Goal: Task Accomplishment & Management: Manage account settings

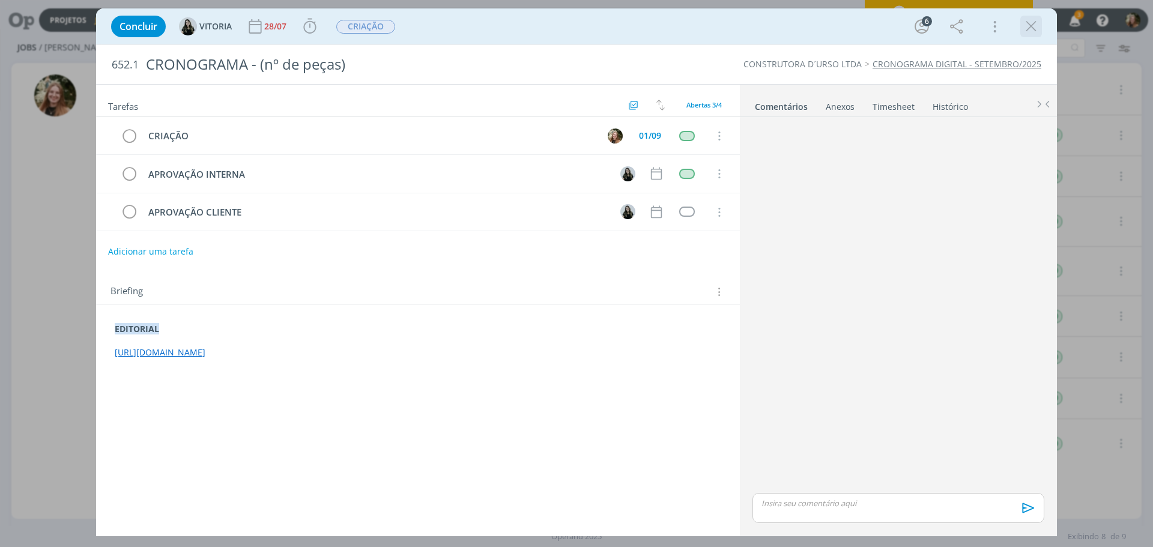
click at [1038, 23] on icon "dialog" at bounding box center [1031, 26] width 18 height 18
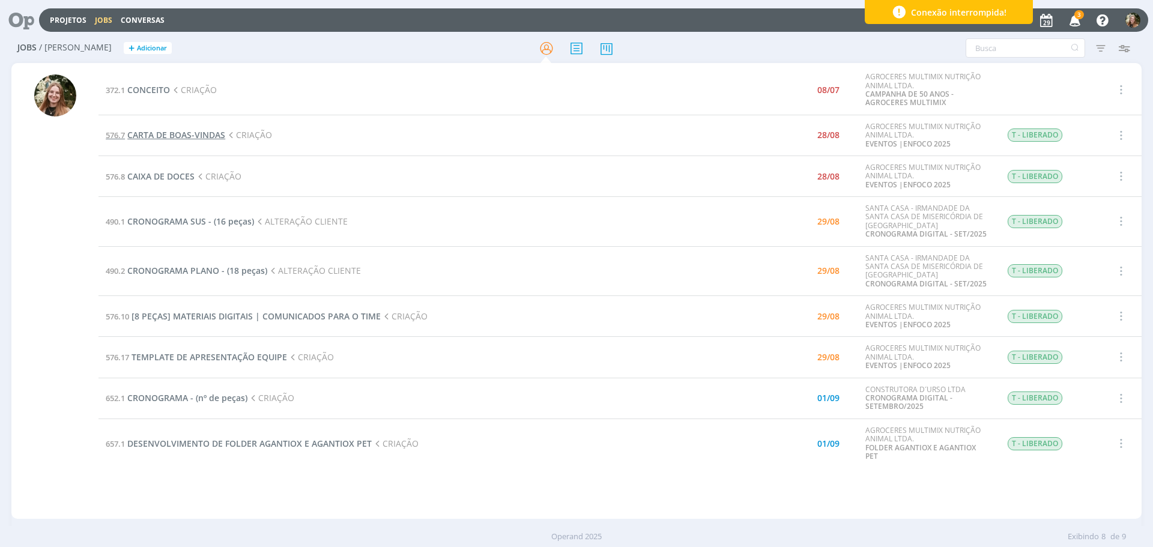
click at [159, 134] on span "CARTA DE BOAS-VINDAS" at bounding box center [176, 134] width 98 height 11
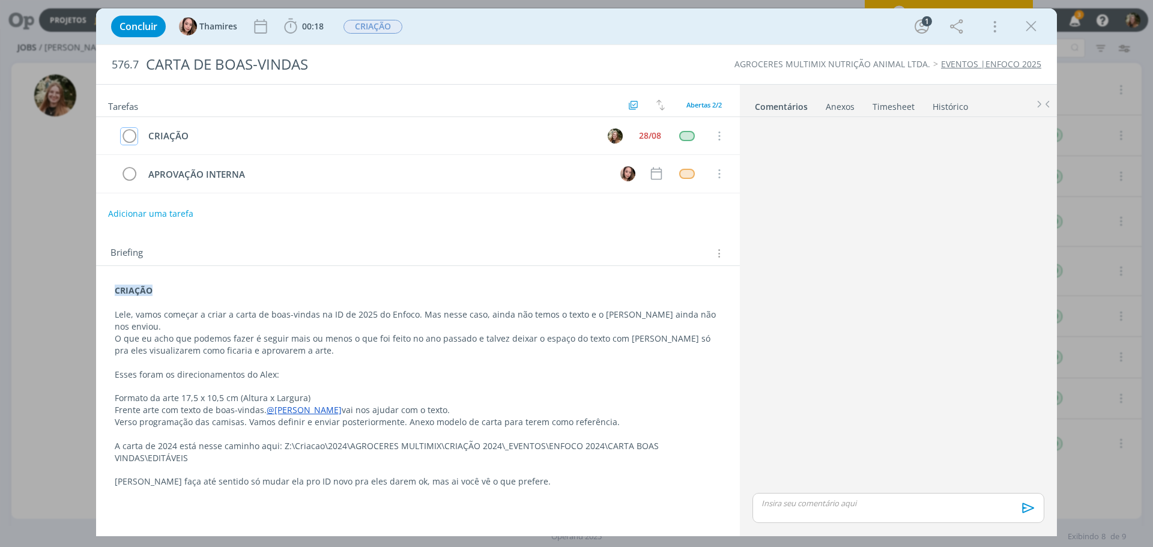
drag, startPoint x: 127, startPoint y: 133, endPoint x: 599, endPoint y: 411, distance: 547.4
click at [127, 133] on icon "dialog" at bounding box center [129, 136] width 17 height 18
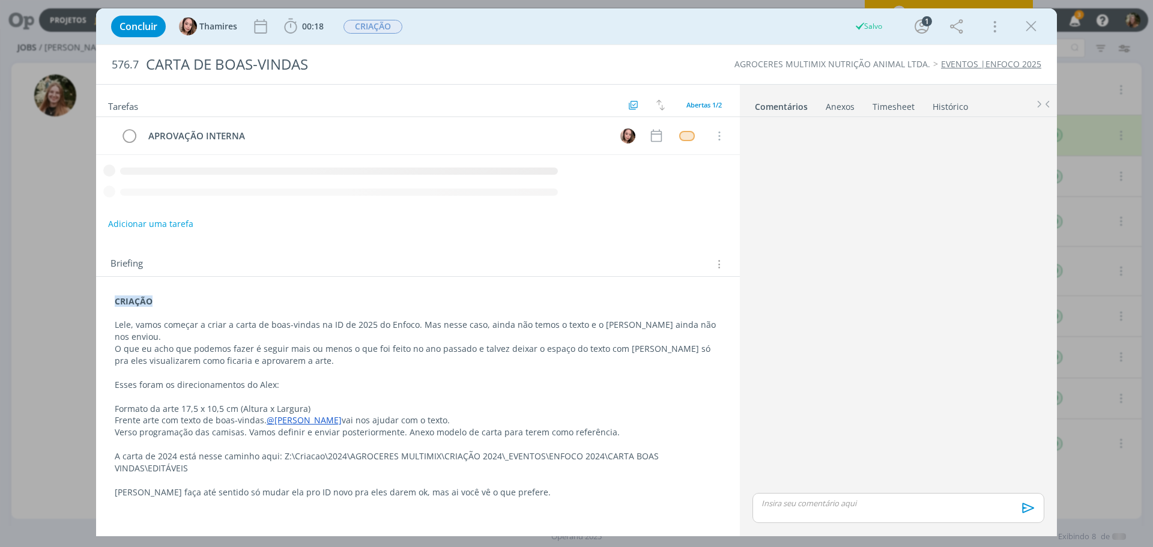
click at [811, 509] on div "dialog" at bounding box center [899, 508] width 292 height 30
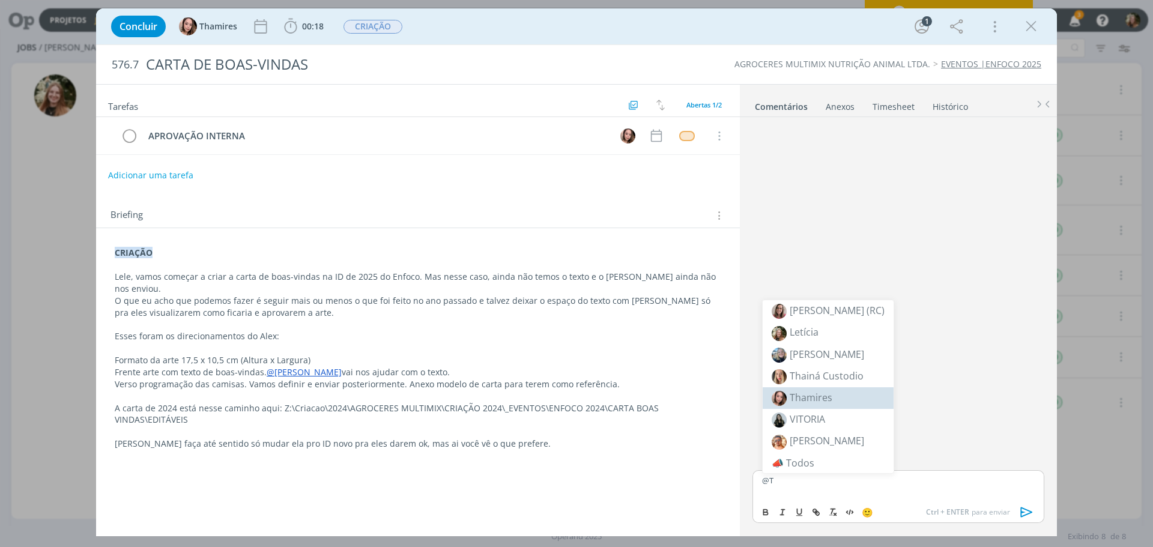
click at [809, 397] on span "Thamires" at bounding box center [811, 397] width 43 height 13
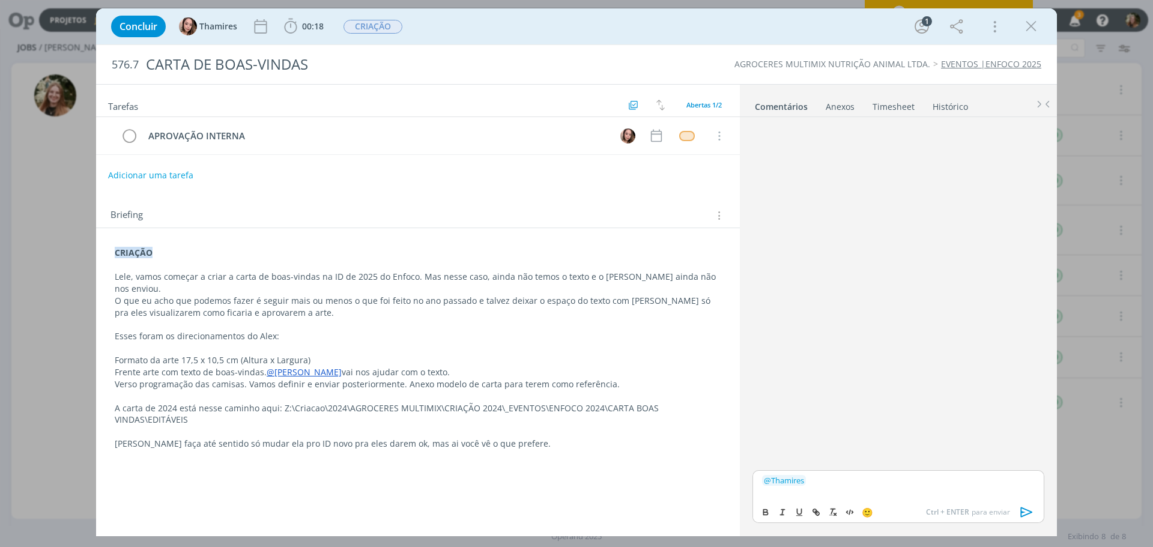
drag, startPoint x: 1027, startPoint y: 507, endPoint x: 813, endPoint y: 339, distance: 272.5
click at [1026, 508] on icon "dialog" at bounding box center [1027, 512] width 18 height 18
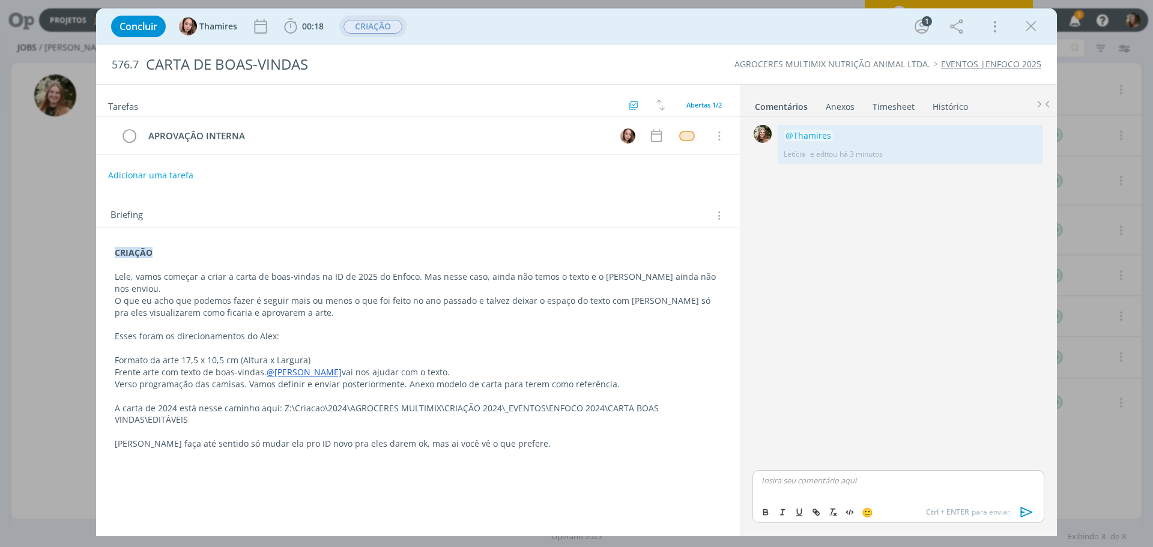
click at [388, 28] on span "CRIAÇÃO" at bounding box center [373, 27] width 59 height 14
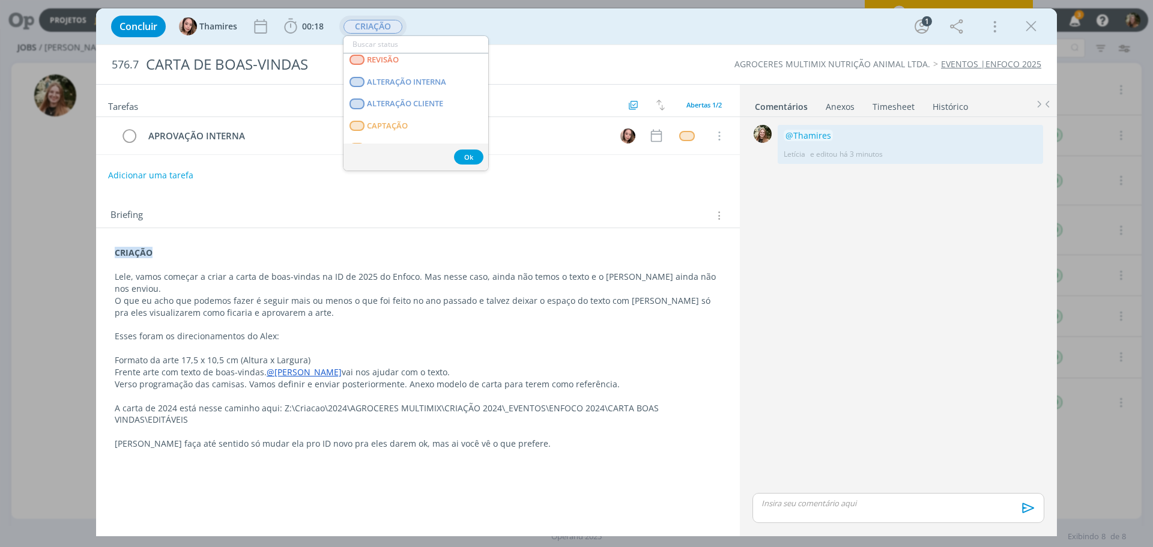
scroll to position [120, 0]
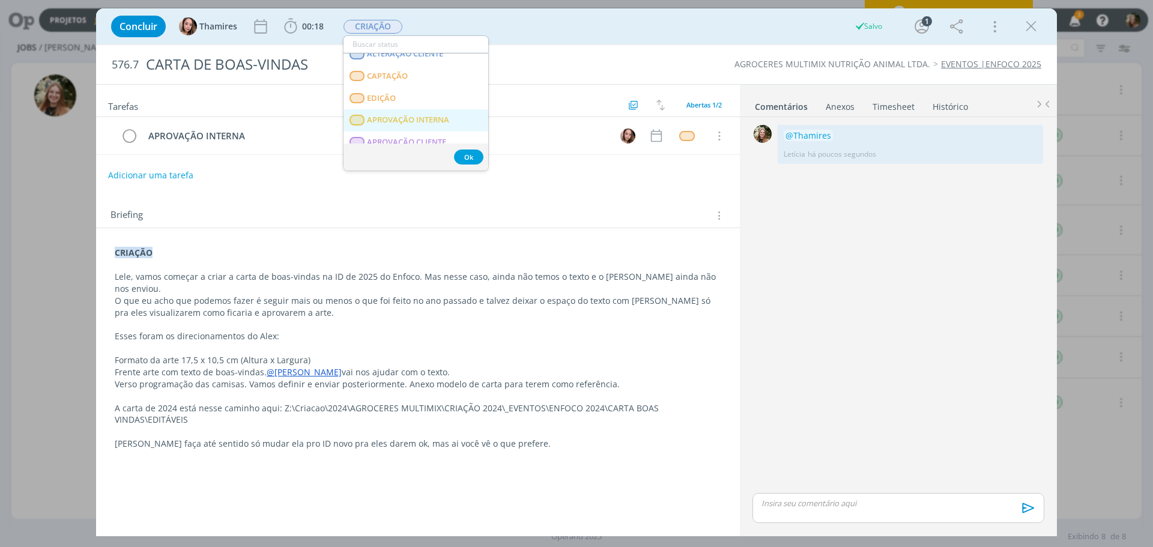
drag, startPoint x: 395, startPoint y: 114, endPoint x: 419, endPoint y: 104, distance: 26.4
click at [395, 114] on INTERNA "APROVAÇÃO INTERNA" at bounding box center [416, 120] width 145 height 22
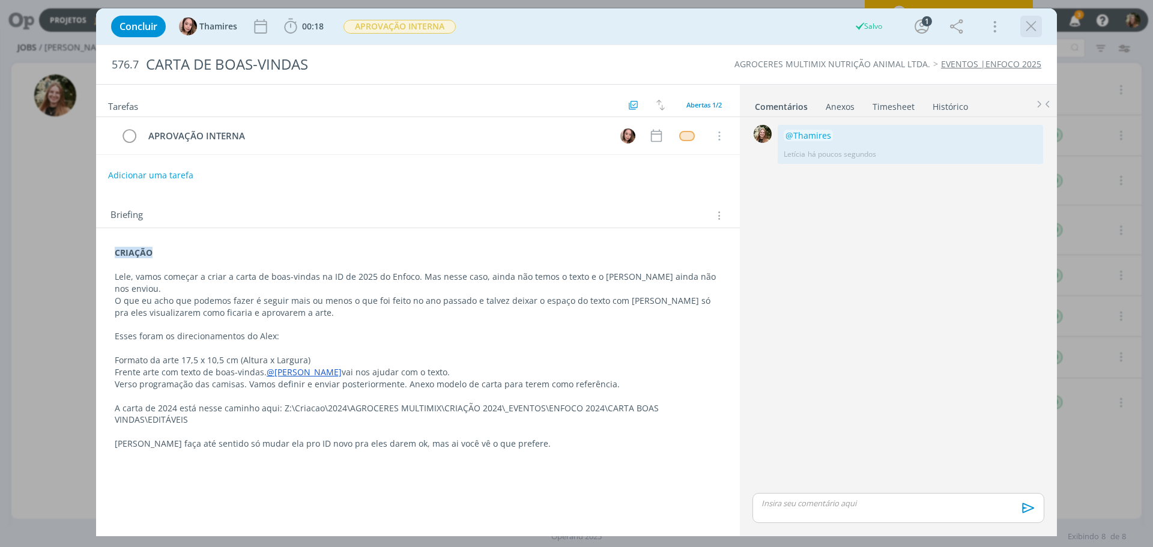
click at [1033, 22] on icon "dialog" at bounding box center [1031, 26] width 18 height 18
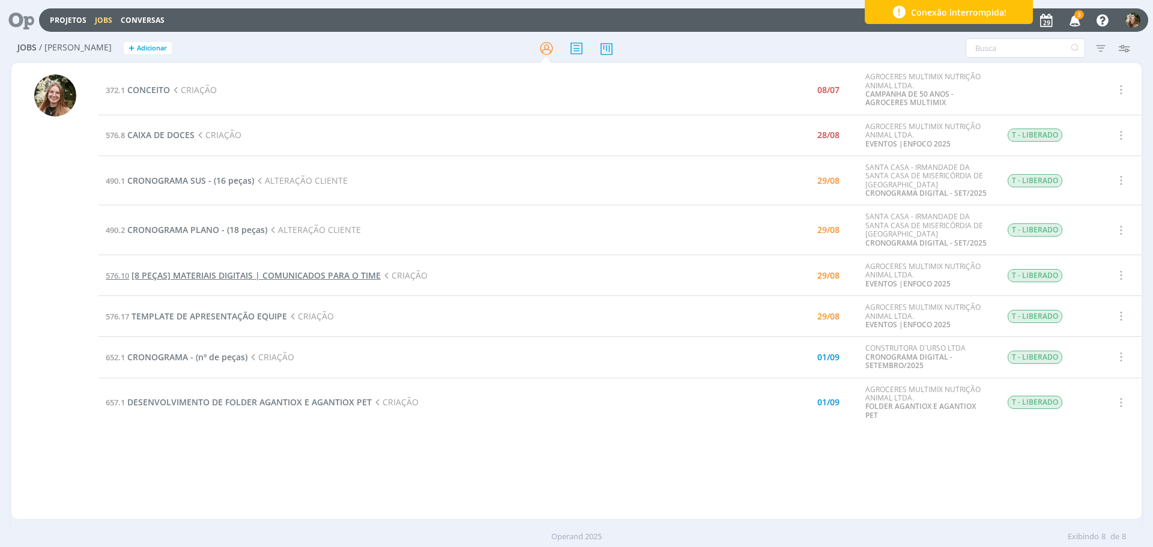
click at [170, 275] on span "[8 PEÇAS] MATERIAIS DIGITAIS | COMUNICADOS PARA O TIME" at bounding box center [256, 275] width 249 height 11
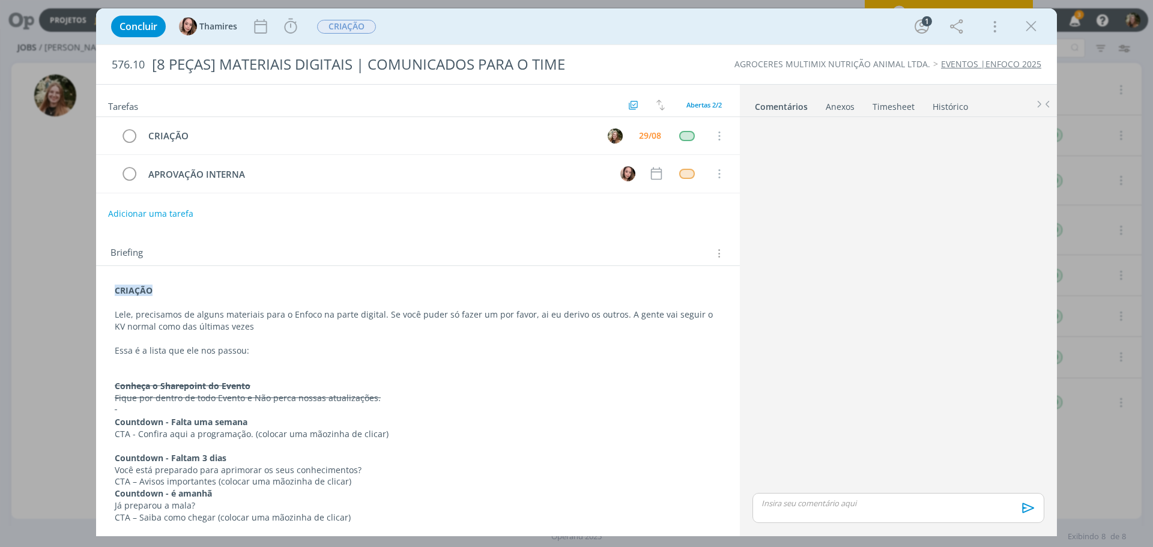
drag, startPoint x: 1023, startPoint y: 29, endPoint x: 330, endPoint y: 167, distance: 706.7
click at [1024, 29] on icon "dialog" at bounding box center [1031, 26] width 18 height 18
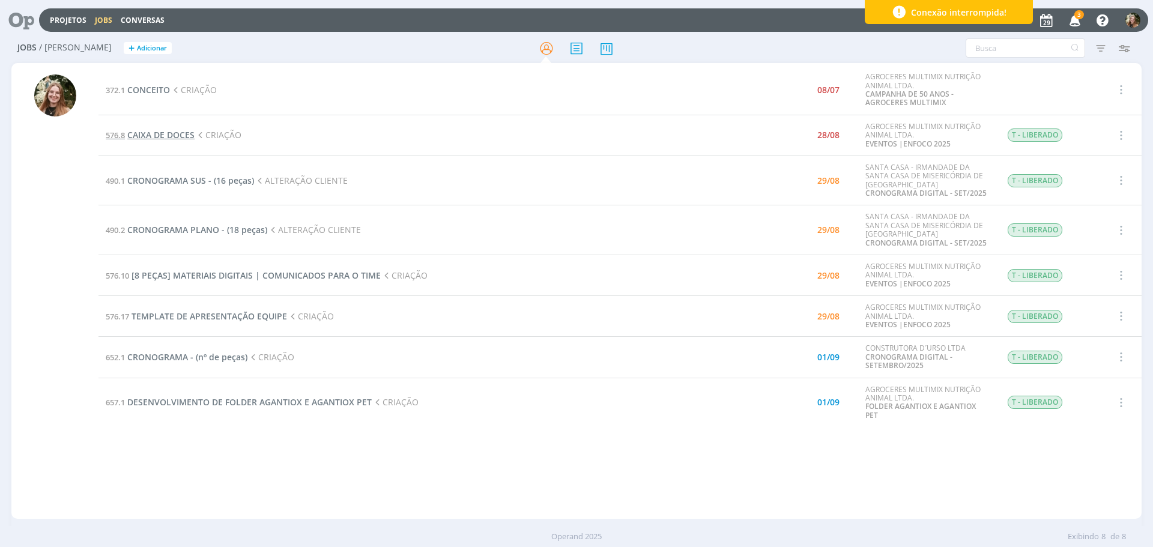
click at [179, 133] on span "CAIXA DE DOCES" at bounding box center [160, 134] width 67 height 11
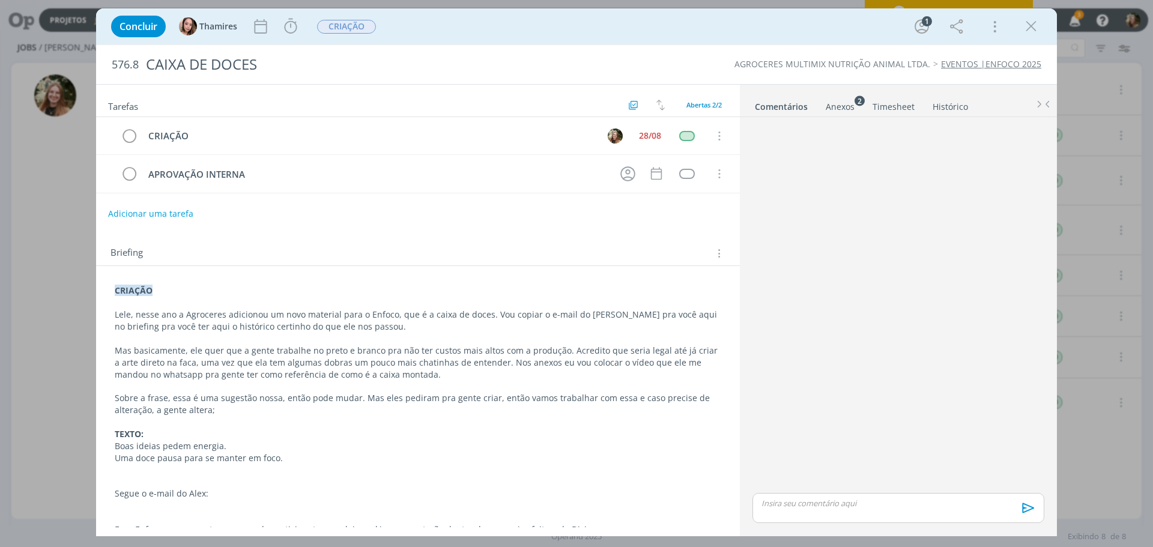
click at [845, 105] on div "Anexos 2" at bounding box center [840, 107] width 29 height 12
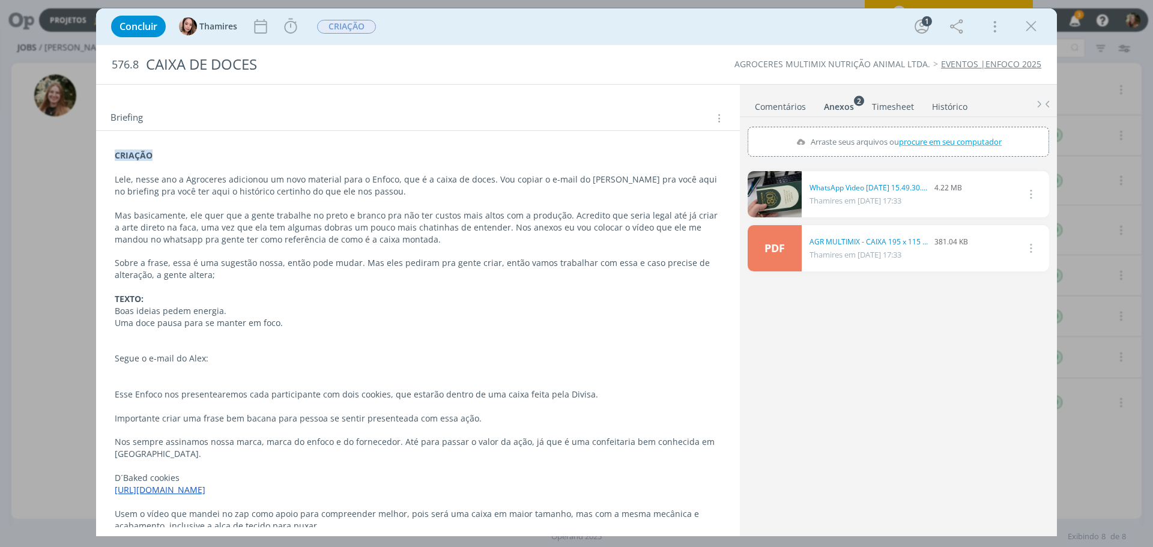
scroll to position [180, 0]
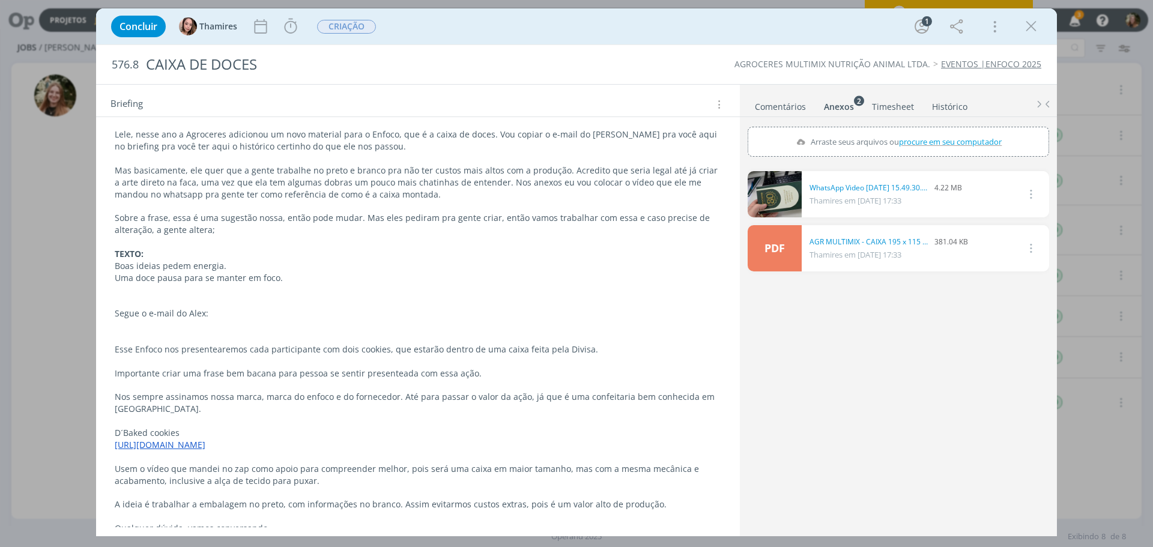
click at [781, 243] on link "PDF" at bounding box center [775, 248] width 54 height 46
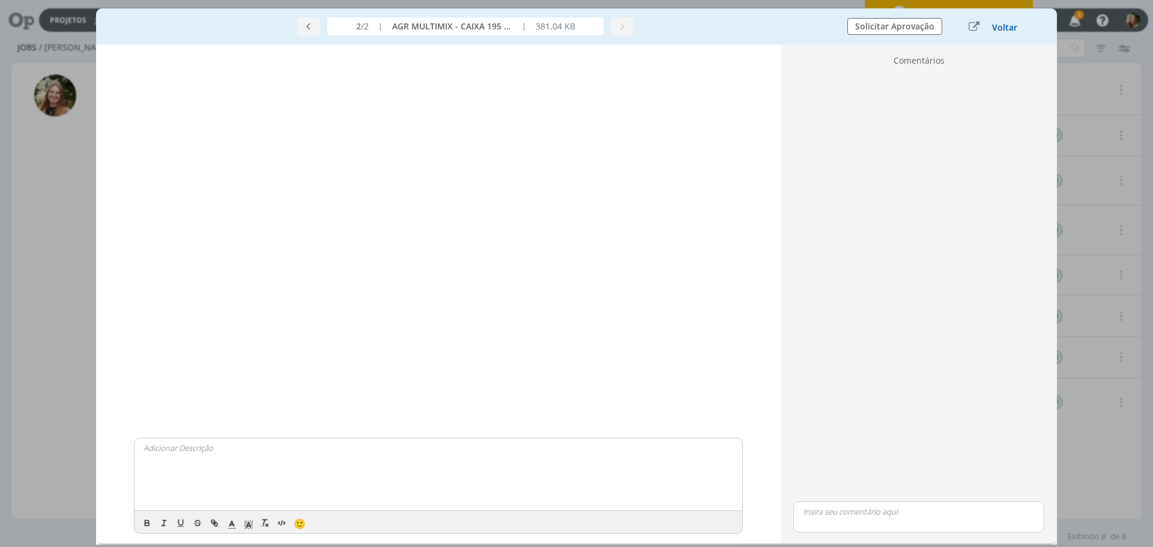
click at [992, 26] on div "Voltar" at bounding box center [994, 27] width 75 height 16
click at [1006, 28] on button "Voltar" at bounding box center [1005, 28] width 26 height 10
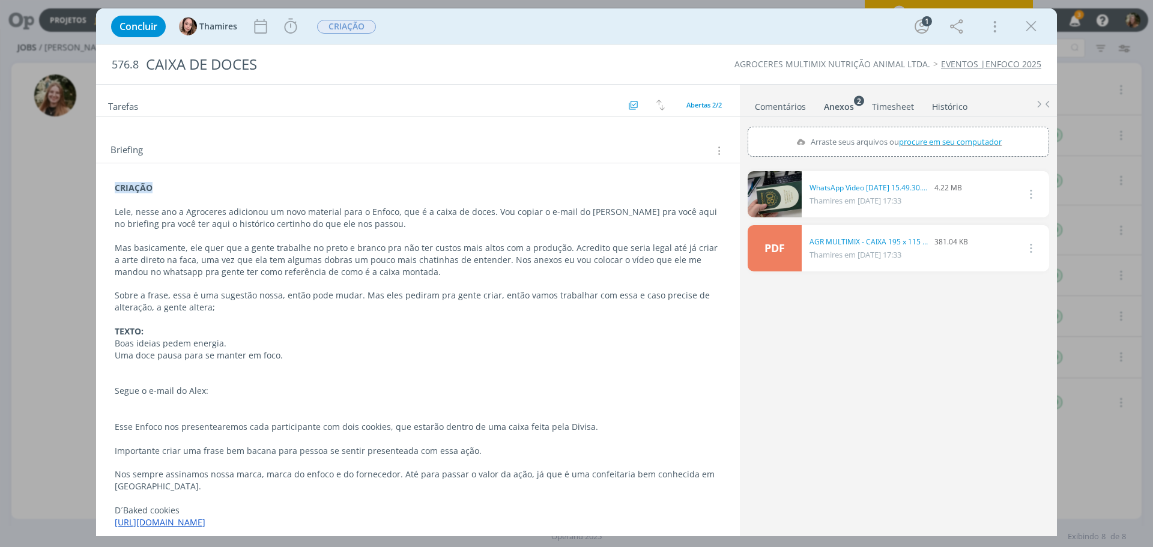
scroll to position [76, 0]
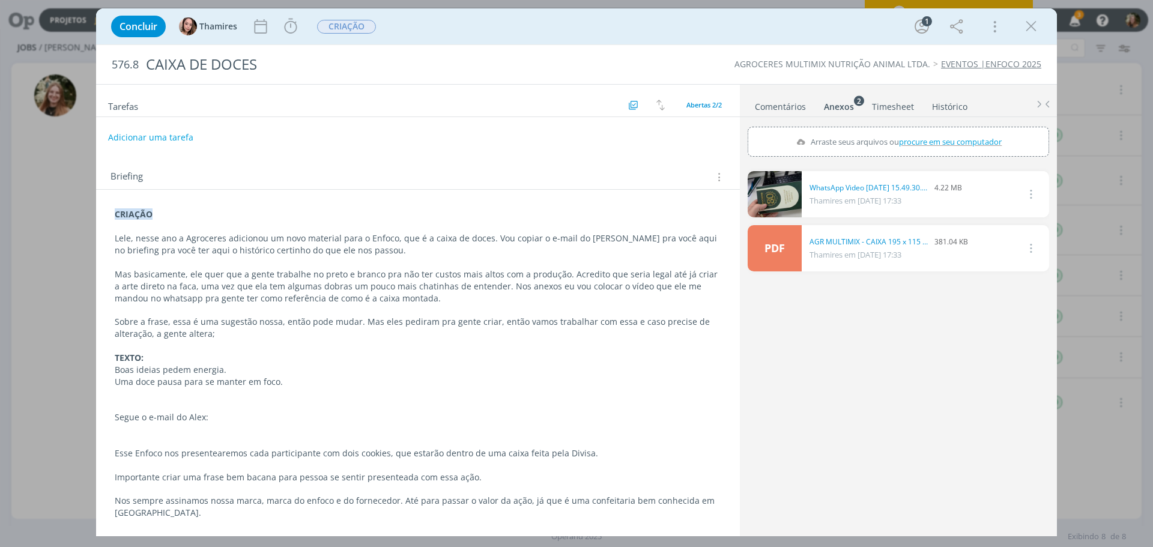
click at [441, 319] on p "Sobre a frase, essa é uma sugestão nossa, então pode mudar. Mas eles pediram pr…" at bounding box center [418, 328] width 607 height 24
click at [520, 332] on p "Sobre a frase, essa é uma sugestão nossa, então pode mudar. Mas eles pediram pr…" at bounding box center [417, 329] width 605 height 24
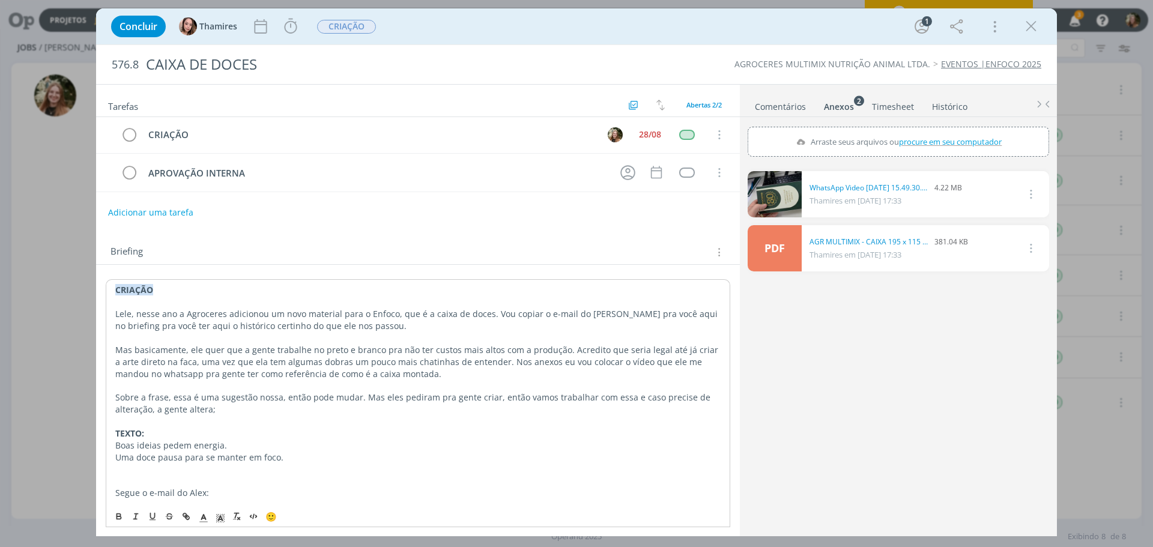
scroll to position [0, 0]
click at [764, 242] on link "PDF" at bounding box center [775, 248] width 54 height 46
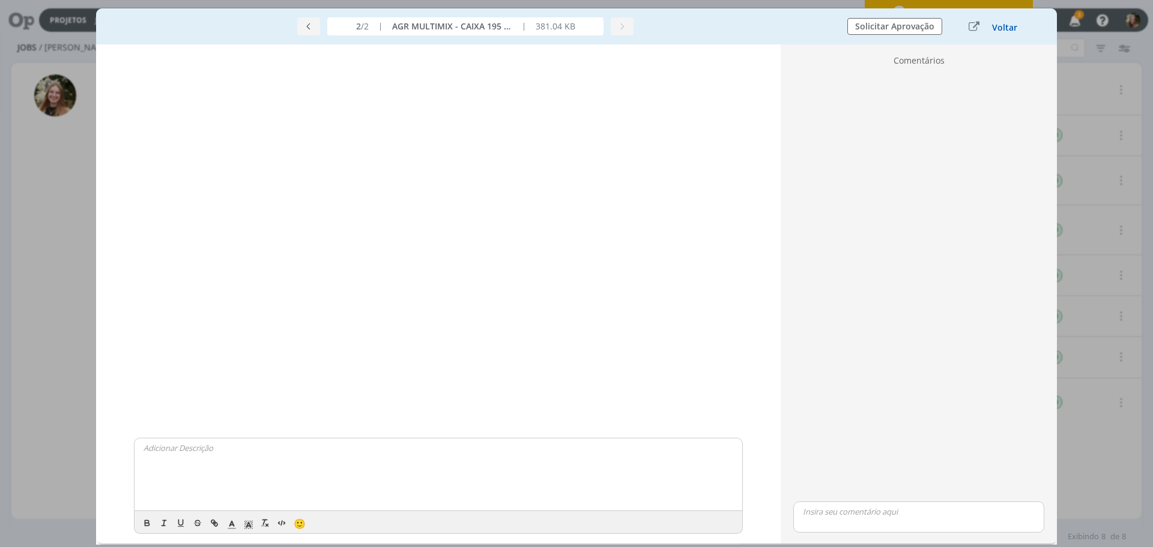
click at [1010, 25] on button "Voltar" at bounding box center [1005, 28] width 26 height 10
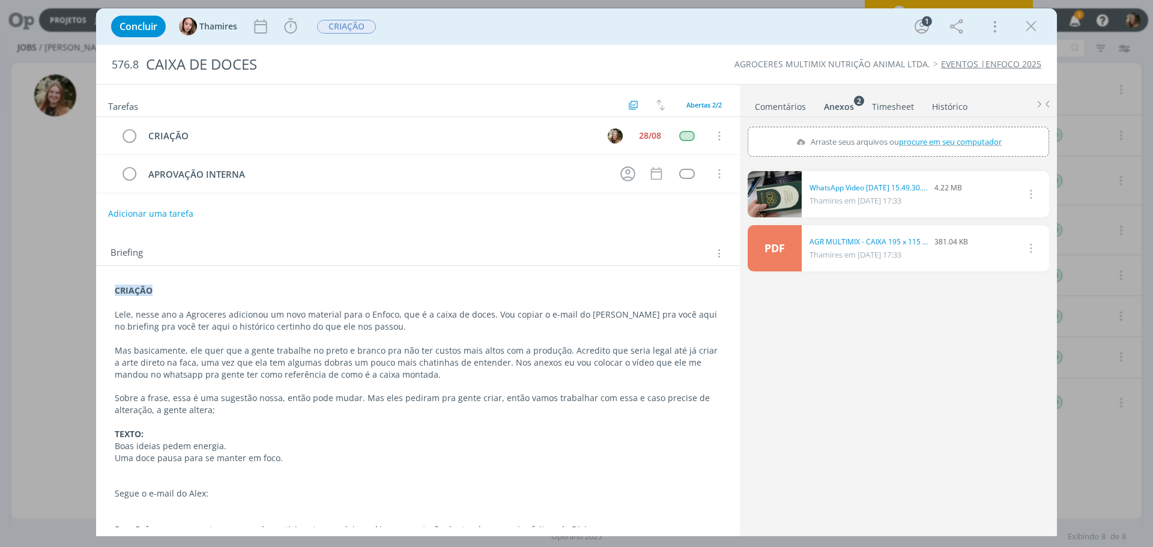
drag, startPoint x: 1027, startPoint y: 24, endPoint x: 228, endPoint y: 102, distance: 802.7
click at [1027, 23] on icon "dialog" at bounding box center [1031, 26] width 18 height 18
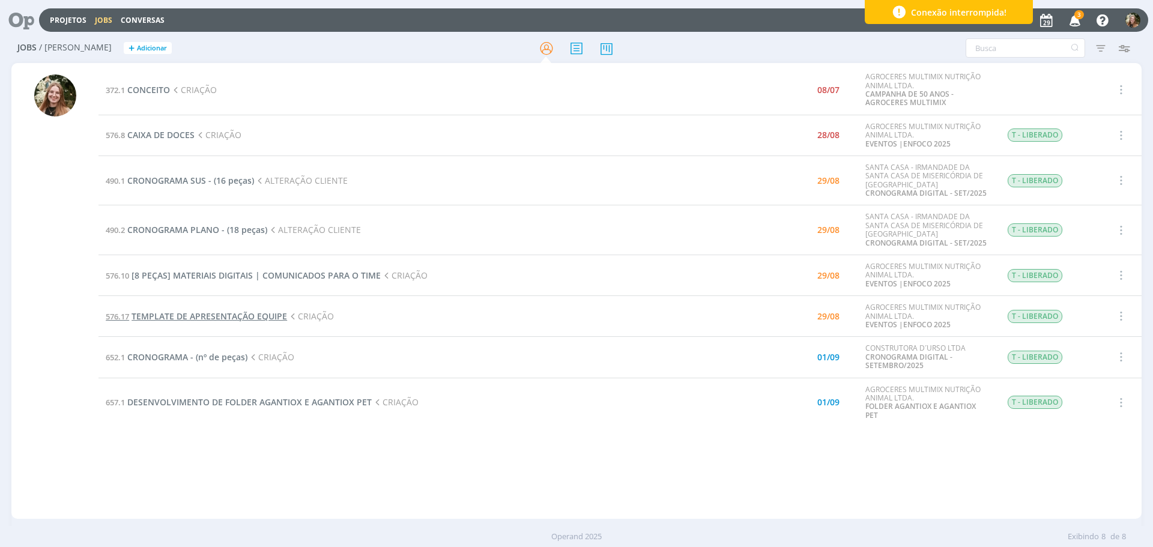
click at [205, 312] on span "TEMPLATE DE APRESENTAÇÃO EQUIPE" at bounding box center [210, 316] width 156 height 11
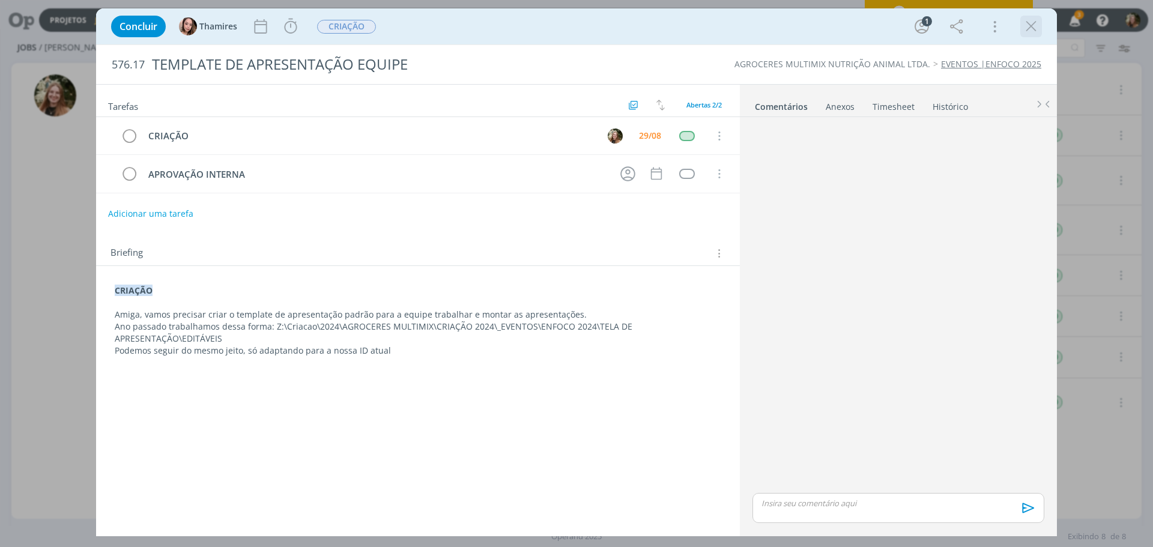
click at [1027, 20] on icon "dialog" at bounding box center [1031, 26] width 18 height 18
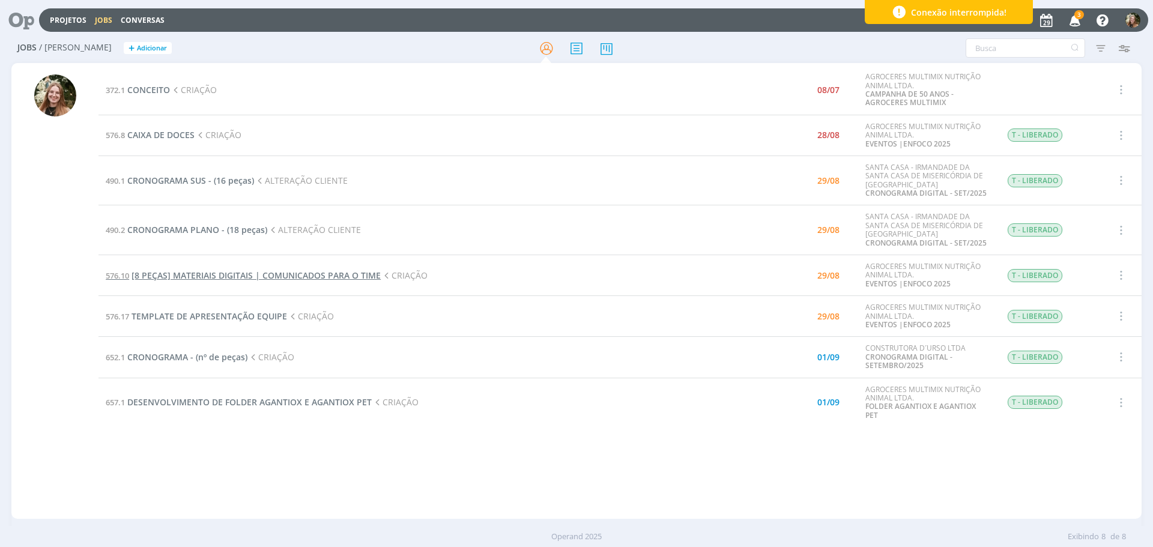
click at [195, 274] on span "[8 PEÇAS] MATERIAIS DIGITAIS | COMUNICADOS PARA O TIME" at bounding box center [256, 275] width 249 height 11
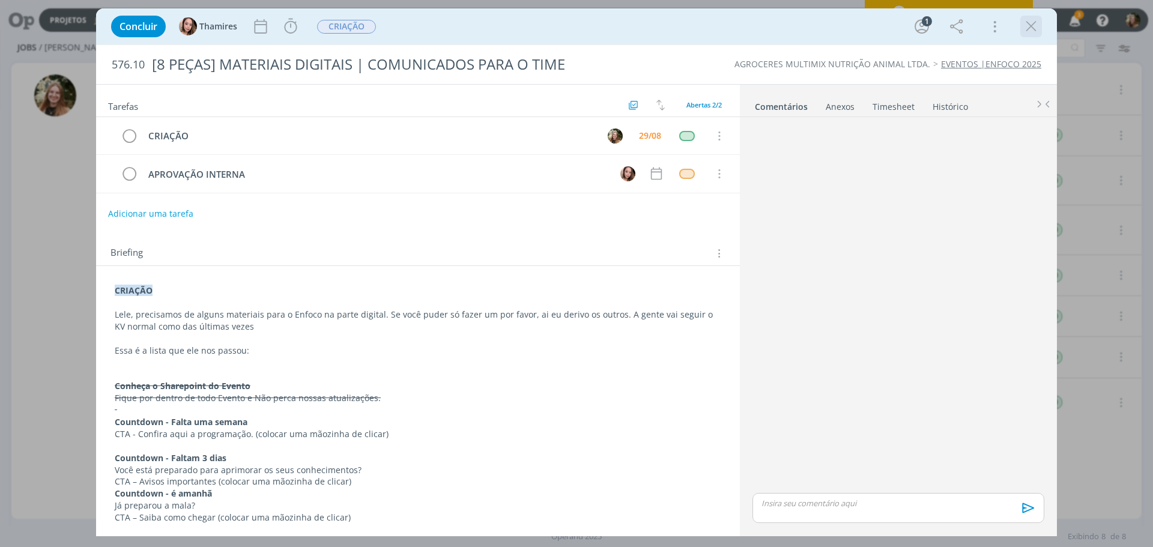
click at [1029, 23] on icon "dialog" at bounding box center [1031, 26] width 18 height 18
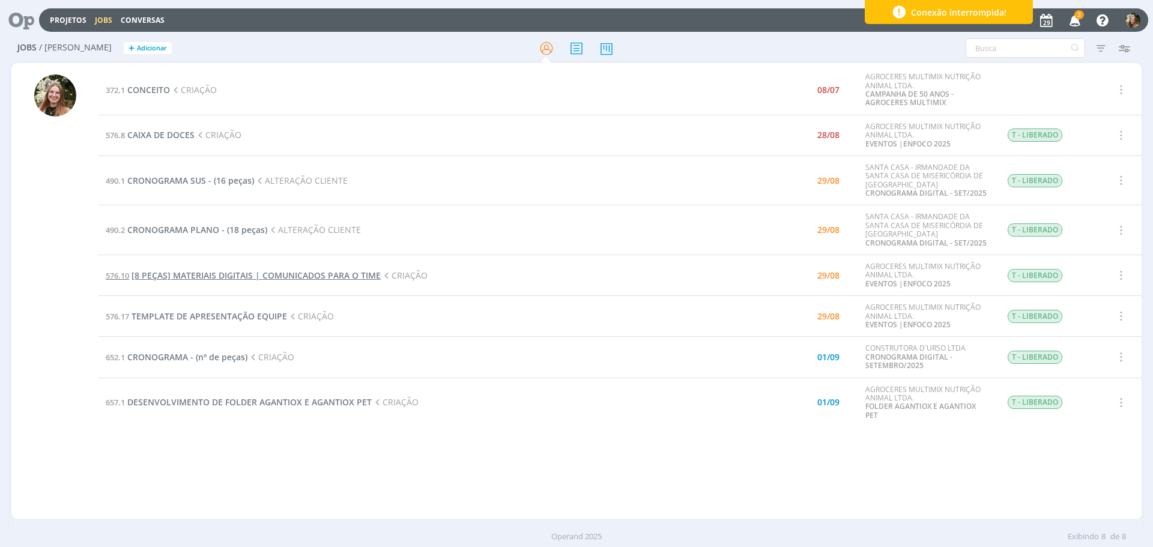
click at [240, 280] on span "[8 PEÇAS] MATERIAIS DIGITAIS | COMUNICADOS PARA O TIME" at bounding box center [256, 275] width 249 height 11
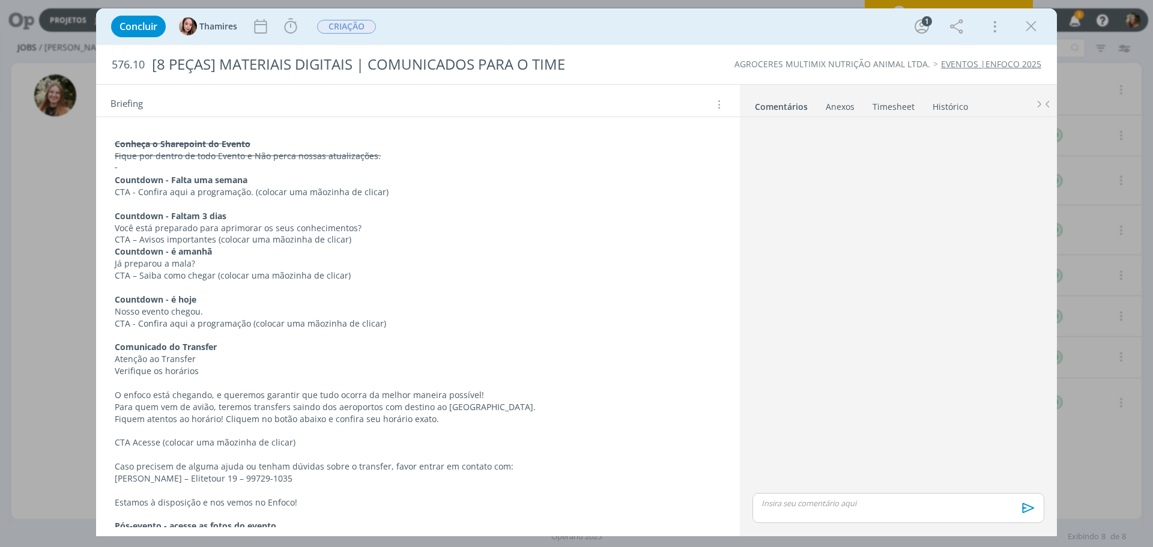
scroll to position [375, 0]
